Goal: Register for event/course

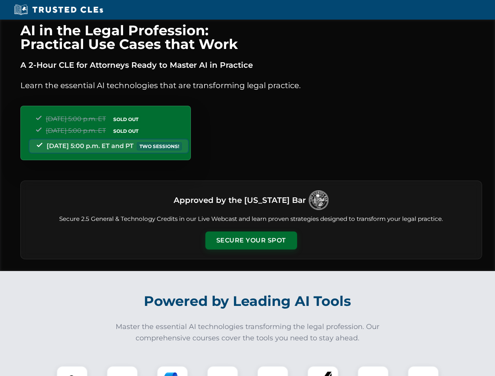
click at [251, 240] on button "Secure Your Spot" at bounding box center [251, 240] width 92 height 18
click at [72, 371] on img at bounding box center [72, 381] width 23 height 23
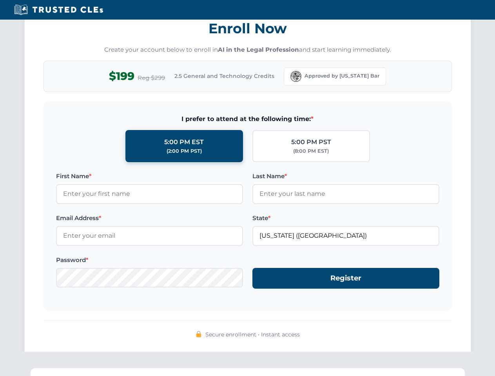
scroll to position [769, 0]
